Goal: Find specific page/section

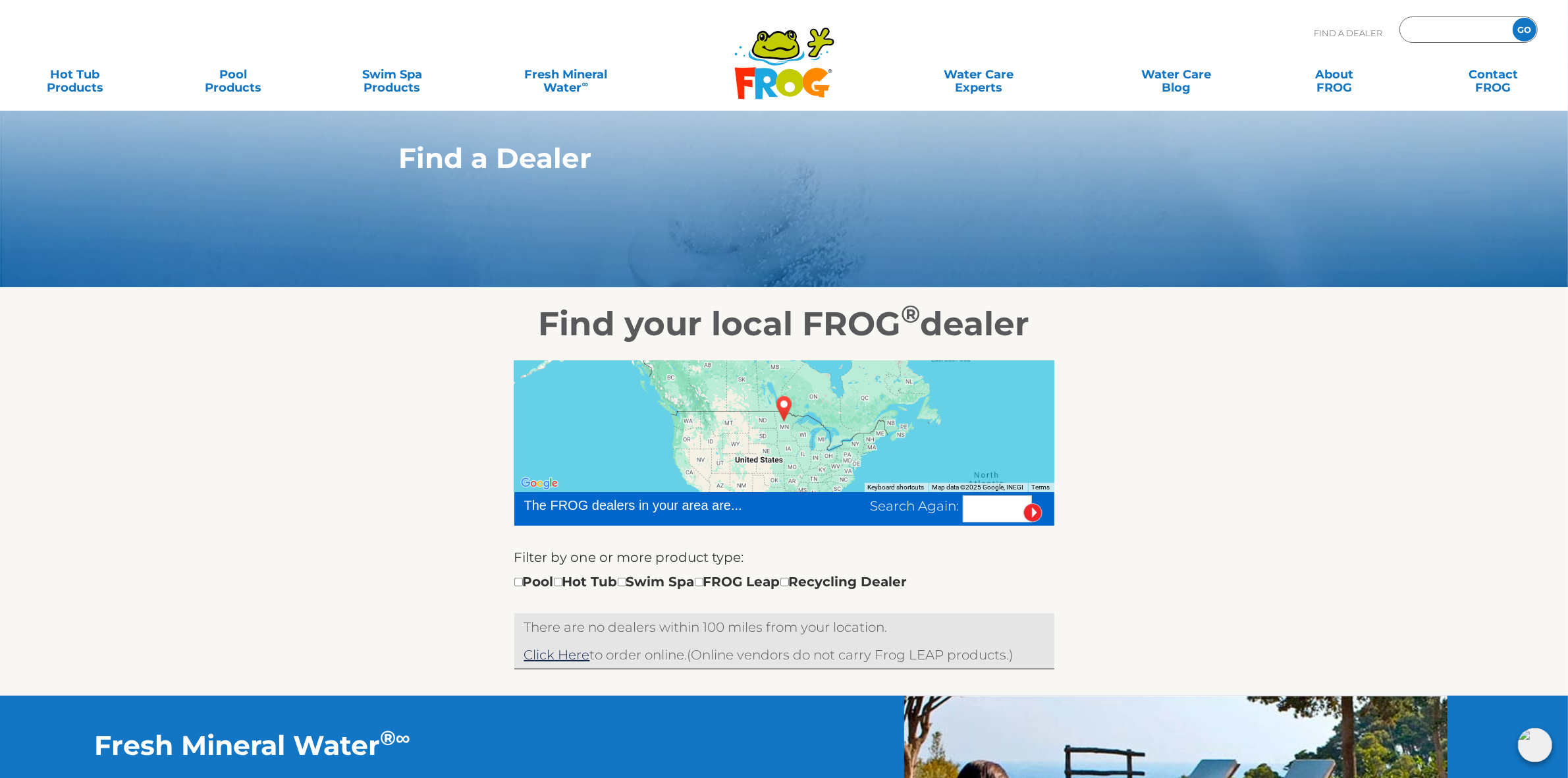
click at [1432, 34] on input "Zip Code Form" at bounding box center [1454, 30] width 89 height 19
type input "91902"
click at [1529, 23] on input "GO" at bounding box center [1524, 29] width 23 height 23
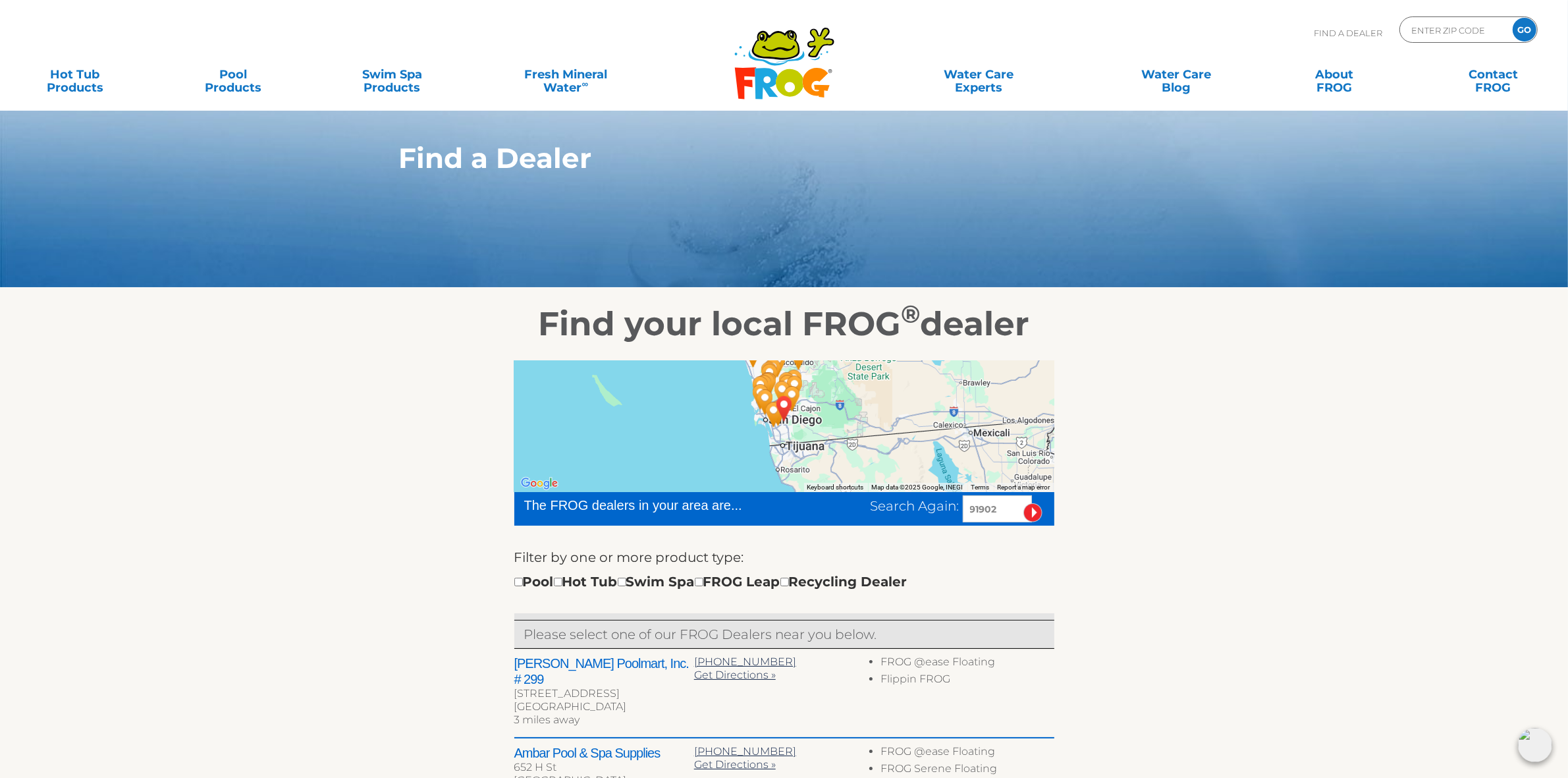
click at [788, 70] on icon at bounding box center [789, 83] width 27 height 27
